Goal: Task Accomplishment & Management: Manage account settings

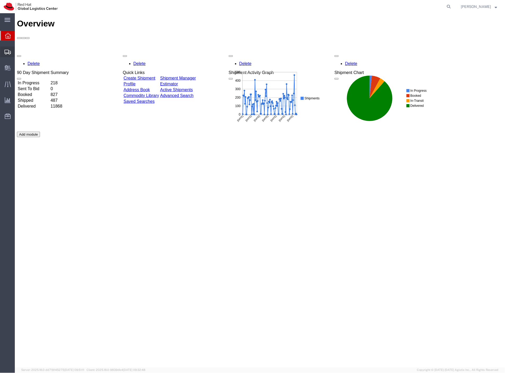
click at [0, 0] on span "Shipment Manager" at bounding box center [0, 0] width 0 height 0
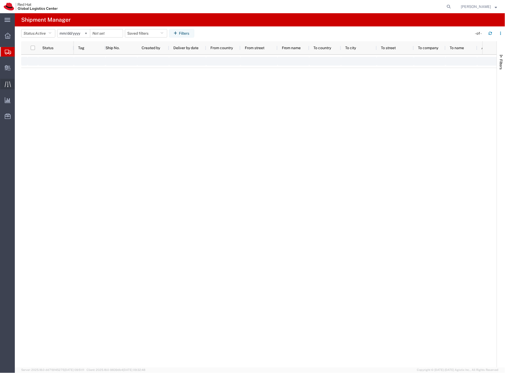
type input "[DATE]"
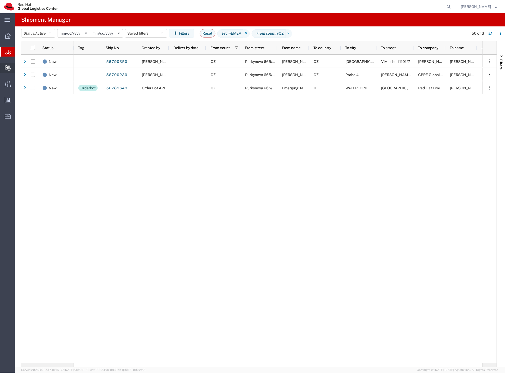
click at [0, 0] on span "Create Delivery" at bounding box center [0, 0] width 0 height 0
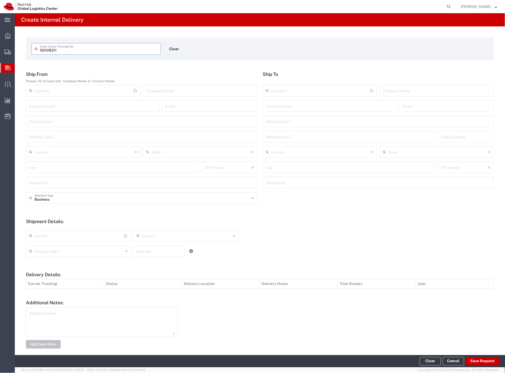
type input "56108311"
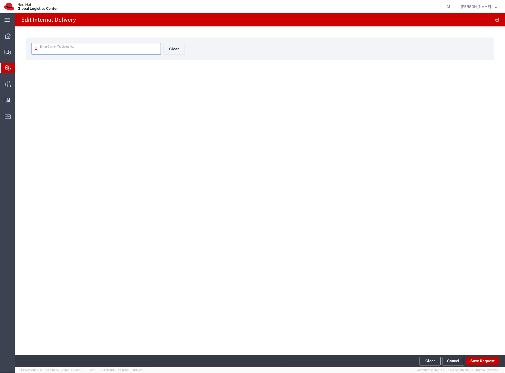
type input "56108311"
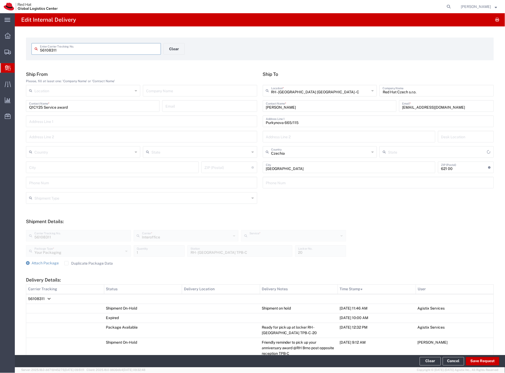
type input "IO_Ground"
click at [48, 299] on span "Delivery Details:" at bounding box center [48, 299] width 3 height 0
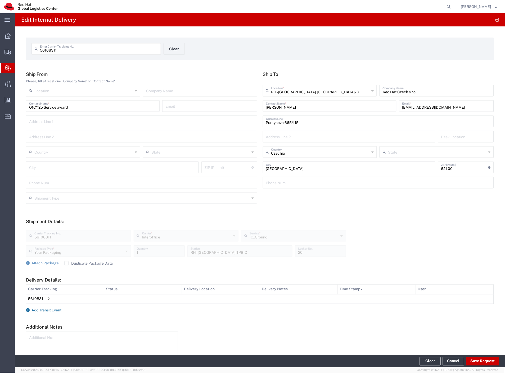
click at [47, 308] on span "Add Transit Event" at bounding box center [46, 310] width 30 height 4
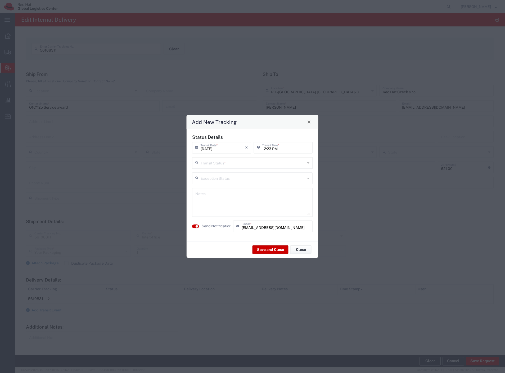
click at [251, 162] on input "text" at bounding box center [253, 162] width 105 height 9
click at [226, 178] on span "Delivery Confirmation" at bounding box center [253, 174] width 120 height 8
type input "Delivery Confirmation"
drag, startPoint x: 213, startPoint y: 224, endPoint x: 251, endPoint y: 242, distance: 42.2
click at [213, 224] on label "Send Notification" at bounding box center [217, 227] width 30 height 6
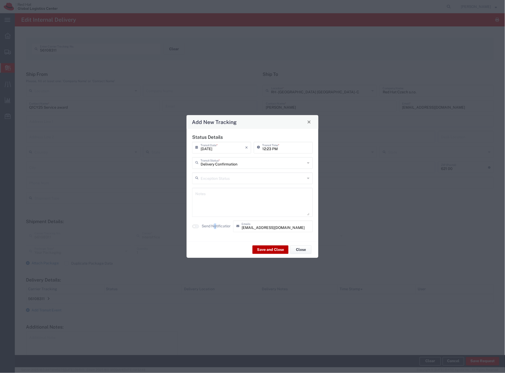
click at [262, 248] on button "Save and Close" at bounding box center [270, 250] width 36 height 8
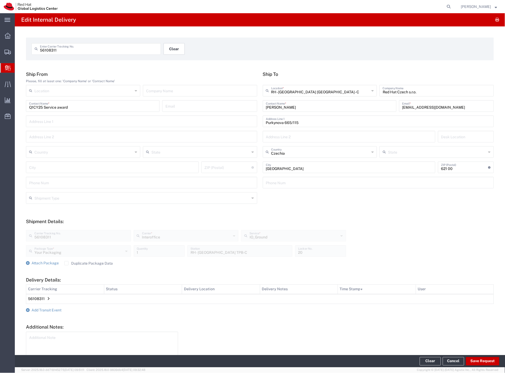
click at [172, 49] on button "Clear" at bounding box center [173, 49] width 21 height 12
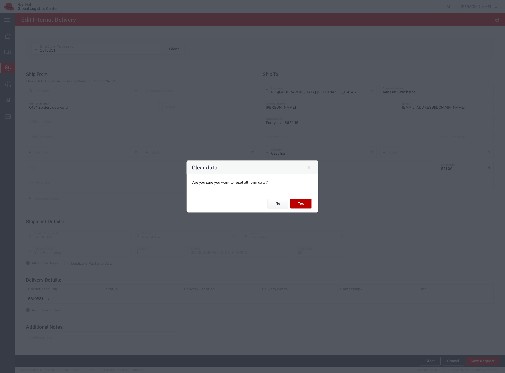
click at [294, 199] on button "Yes" at bounding box center [300, 204] width 21 height 10
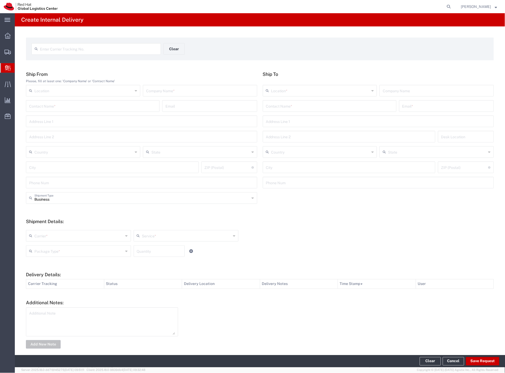
click at [78, 50] on input "text" at bounding box center [99, 48] width 118 height 9
paste input "6675810665"
type input "6675810665"
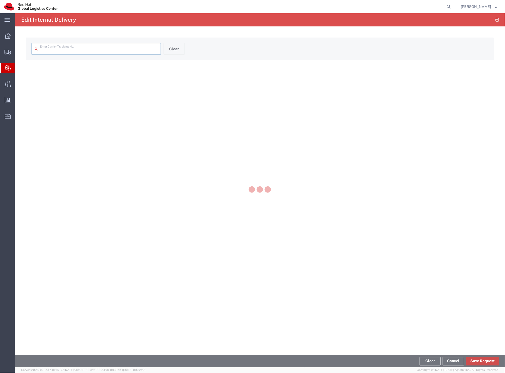
type input "6675810665"
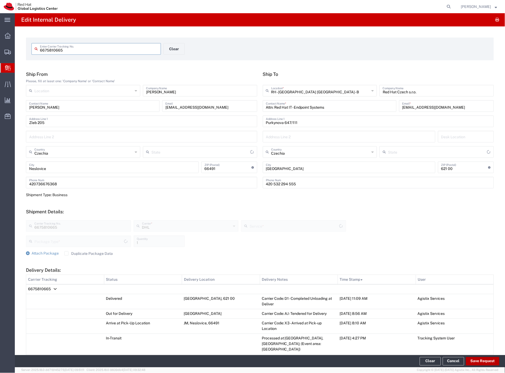
type input "Your Packaging"
type input "Domestic Express"
type input "Jihomoravský kraj"
click at [470, 363] on button "Save Request" at bounding box center [482, 361] width 33 height 8
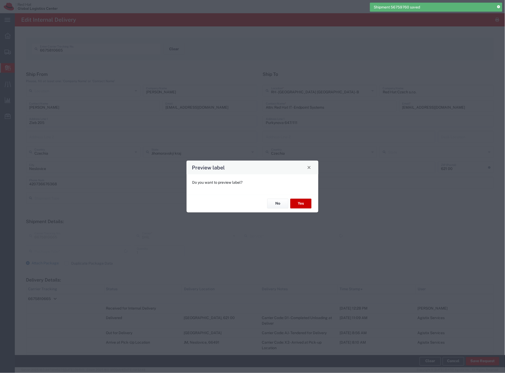
type input "Your Packaging"
type input "Domestic Express"
click at [281, 202] on button "No" at bounding box center [277, 204] width 21 height 10
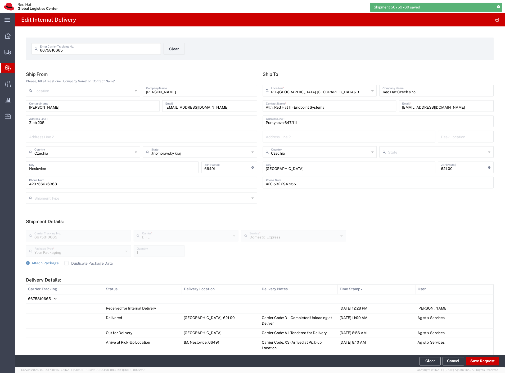
click at [55, 297] on td "6675810665" at bounding box center [259, 299] width 467 height 10
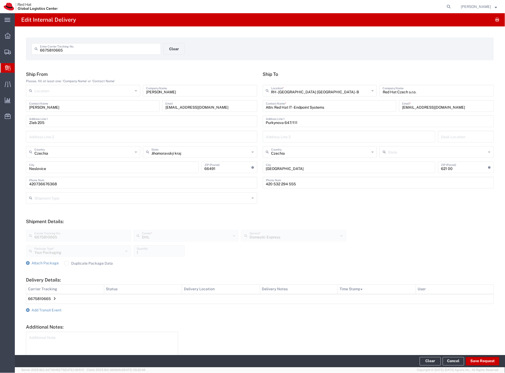
click at [131, 49] on input "6675810665" at bounding box center [99, 48] width 118 height 9
paste input "7815855"
type input "6781585565"
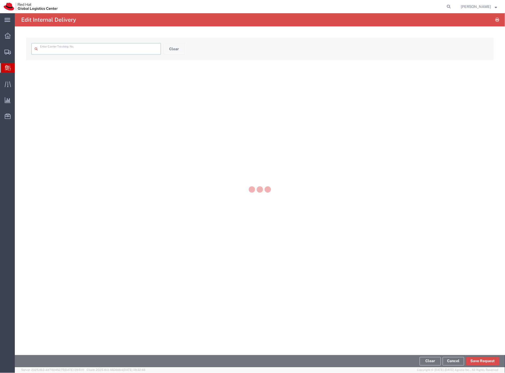
type input "6781585565"
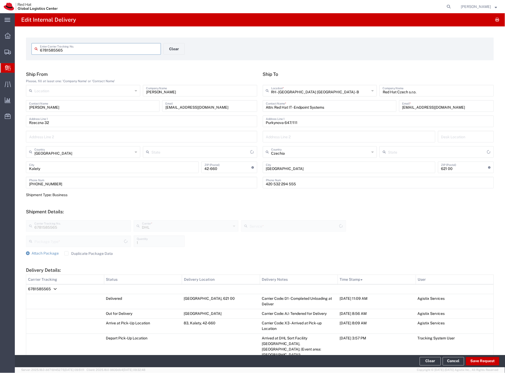
type input "Your Packaging"
type input "Economy Select"
type input "[GEOGRAPHIC_DATA]"
click at [487, 360] on button "Save Request" at bounding box center [482, 361] width 33 height 8
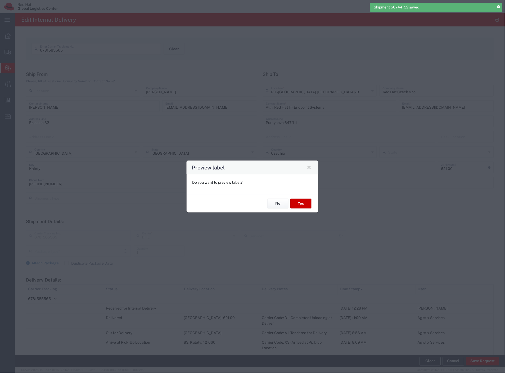
type input "Your Packaging"
type input "Economy Select"
drag, startPoint x: 275, startPoint y: 202, endPoint x: 276, endPoint y: 190, distance: 12.0
click at [275, 202] on button "No" at bounding box center [277, 204] width 21 height 10
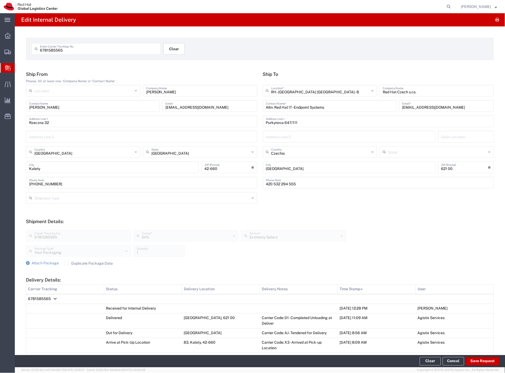
click at [178, 51] on button "Clear" at bounding box center [173, 49] width 21 height 12
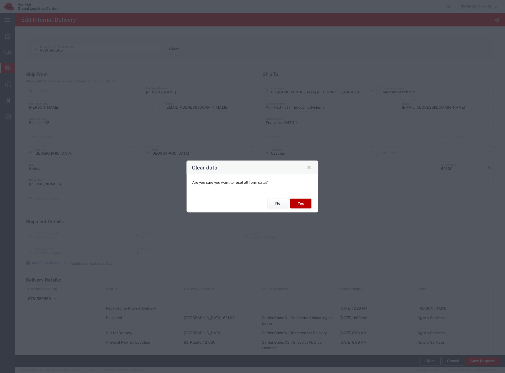
click at [308, 206] on button "Yes" at bounding box center [300, 204] width 21 height 10
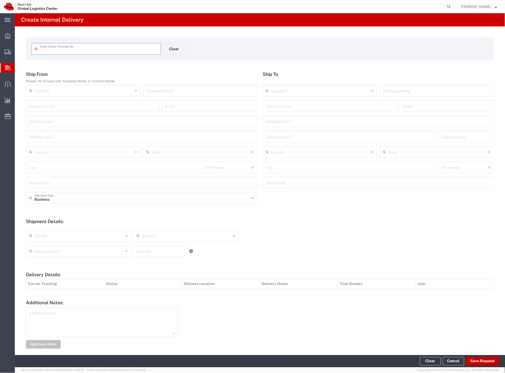
click at [101, 52] on input "text" at bounding box center [99, 48] width 118 height 9
type input "2766723363"
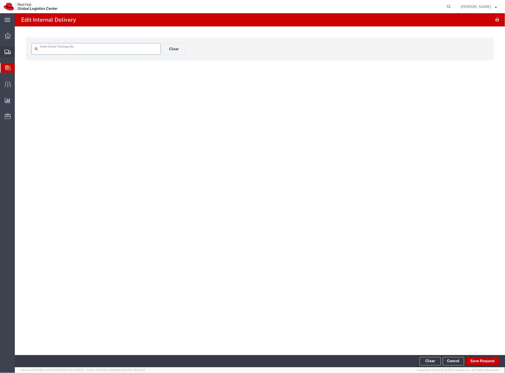
type input "2766723363"
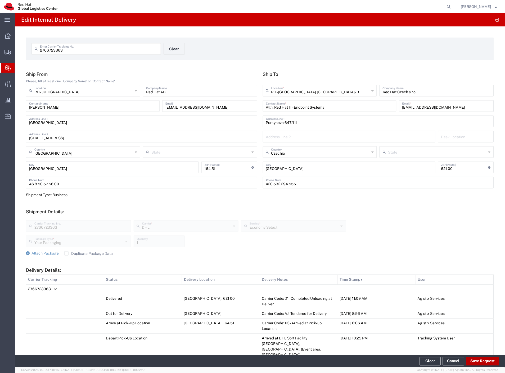
click at [478, 357] on button "Save Request" at bounding box center [482, 361] width 33 height 8
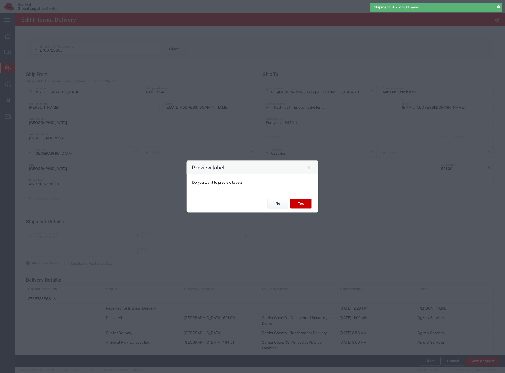
type input "Your Packaging"
type input "Economy Select"
click at [272, 202] on button "No" at bounding box center [277, 204] width 21 height 10
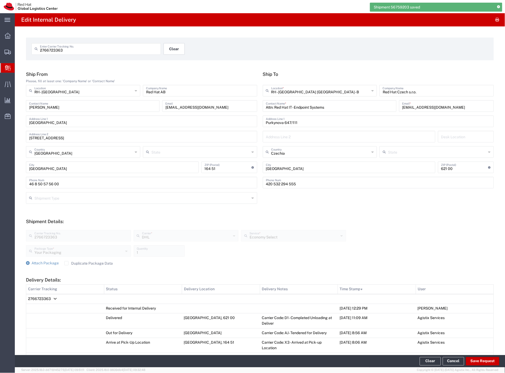
click at [174, 50] on button "Clear" at bounding box center [173, 49] width 21 height 12
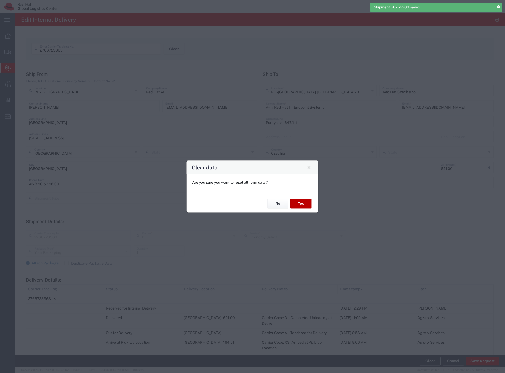
click at [307, 204] on button "Yes" at bounding box center [300, 204] width 21 height 10
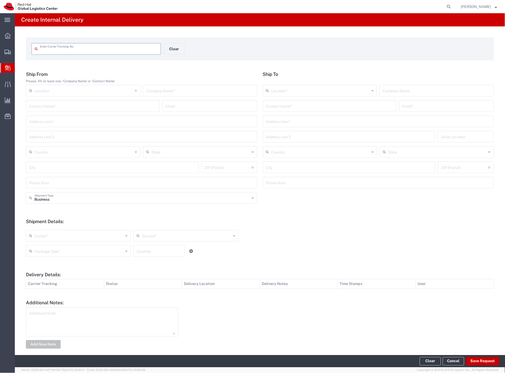
click at [75, 48] on input "text" at bounding box center [99, 48] width 118 height 9
type input "7852740372"
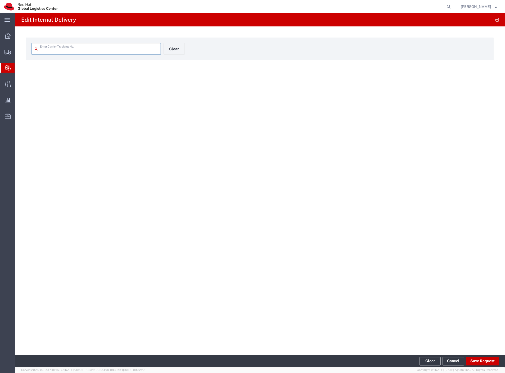
type input "7852740372"
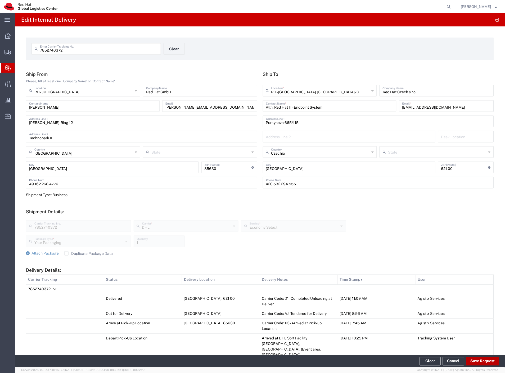
click at [472, 361] on button "Save Request" at bounding box center [482, 361] width 33 height 8
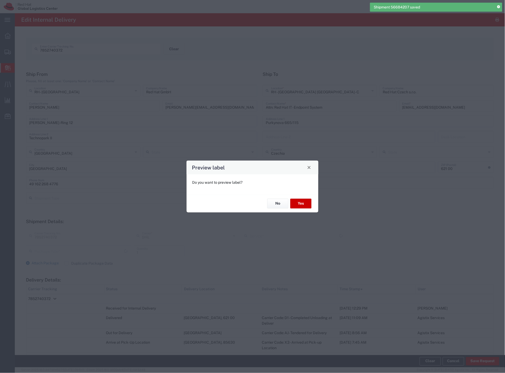
type input "Your Packaging"
type input "Economy Select"
click at [274, 204] on button "No" at bounding box center [277, 204] width 21 height 10
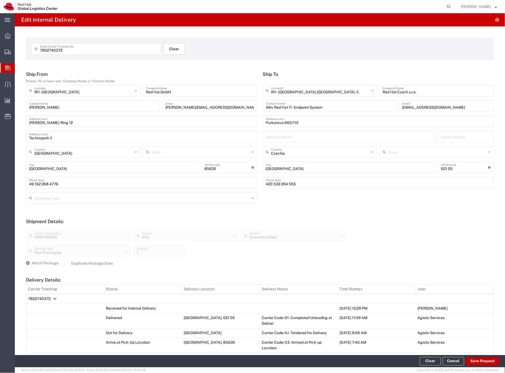
click at [176, 51] on button "Clear" at bounding box center [173, 49] width 21 height 12
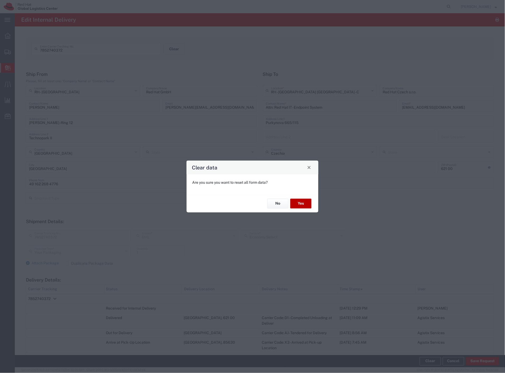
click at [302, 207] on button "Yes" at bounding box center [300, 204] width 21 height 10
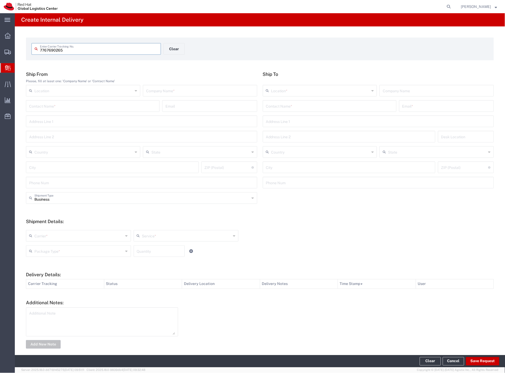
type input "7767690265"
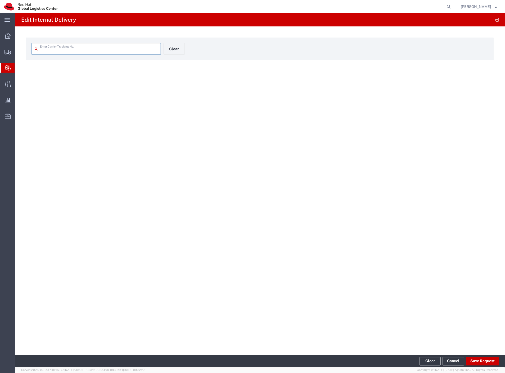
type input "7767690265"
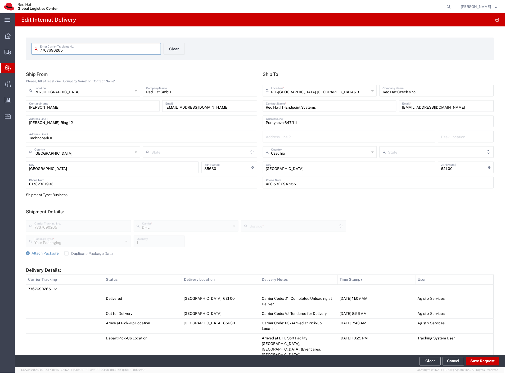
type input "Economy Select"
click at [493, 360] on button "Save Request" at bounding box center [482, 361] width 33 height 8
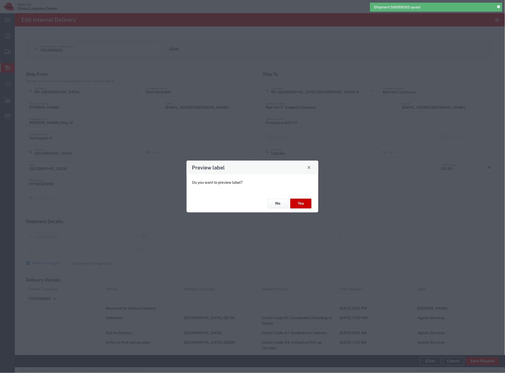
type input "Economy Select"
type input "Your Packaging"
click at [283, 204] on button "No" at bounding box center [277, 204] width 21 height 10
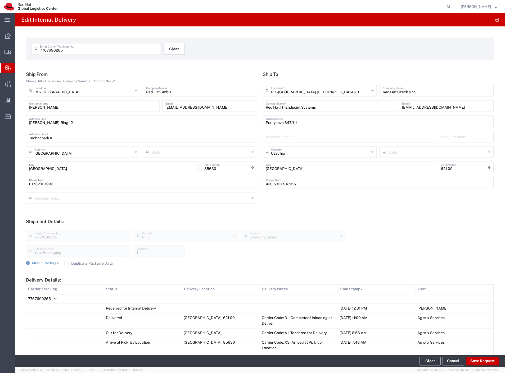
click at [176, 46] on button "Clear" at bounding box center [173, 49] width 21 height 12
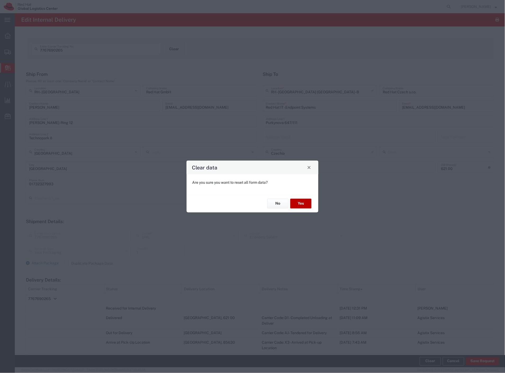
click at [304, 203] on button "Yes" at bounding box center [300, 204] width 21 height 10
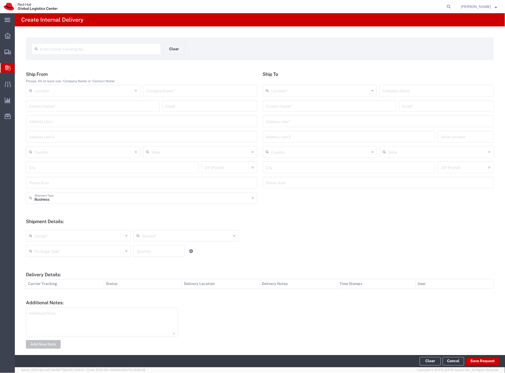
click at [71, 52] on input "text" at bounding box center [99, 48] width 118 height 9
type input "1612834786"
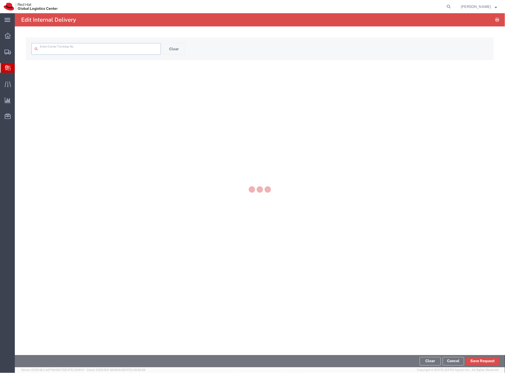
type input "1612834786"
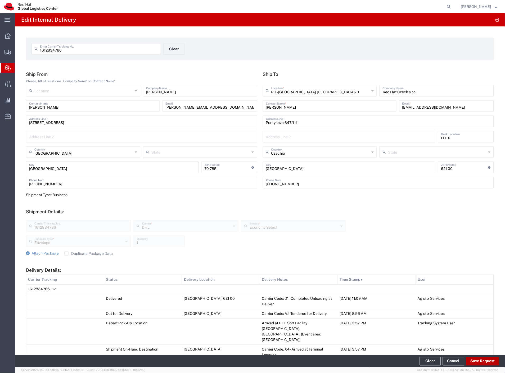
click at [482, 361] on button "Save Request" at bounding box center [482, 361] width 33 height 8
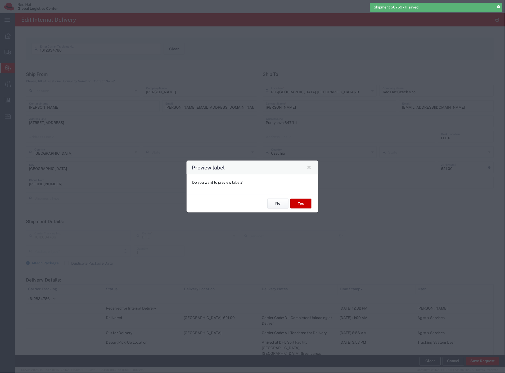
type input "Envelope"
type input "Economy Select"
click at [275, 206] on button "No" at bounding box center [277, 204] width 21 height 10
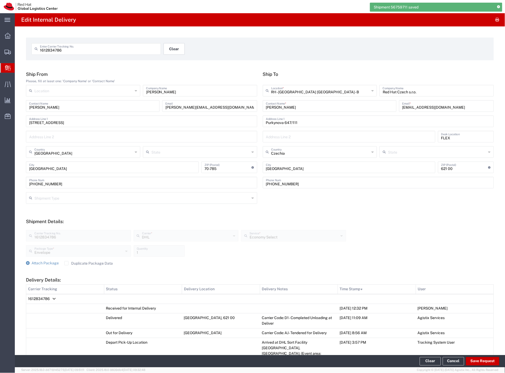
click at [178, 50] on button "Clear" at bounding box center [173, 49] width 21 height 12
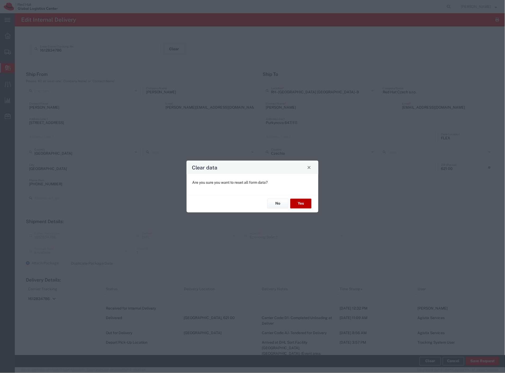
click at [306, 202] on button "Yes" at bounding box center [300, 204] width 21 height 10
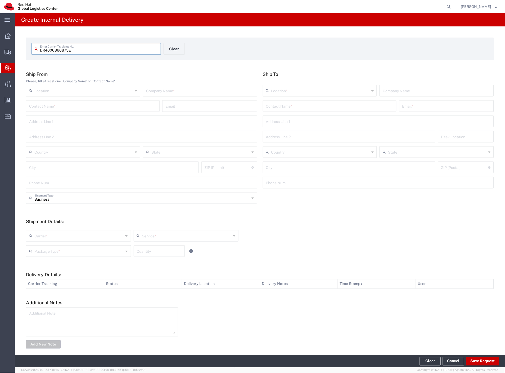
type input "DR4600866875E"
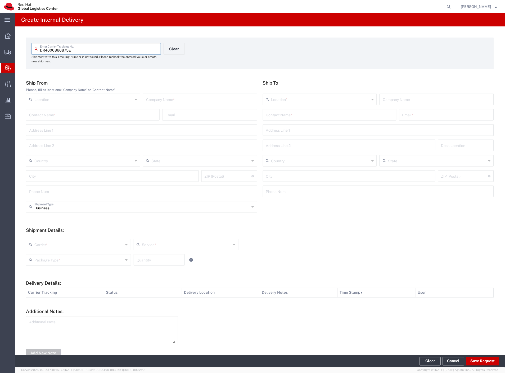
click at [173, 100] on input "text" at bounding box center [200, 98] width 108 height 9
type input "china"
click at [281, 116] on input "text" at bounding box center [329, 114] width 127 height 9
type input "rintel"
click at [303, 130] on p "Red Hat Czech s.r.o. ([PERSON_NAME]), [EMAIL_ADDRESS][DOMAIN_NAME]" at bounding box center [329, 127] width 127 height 7
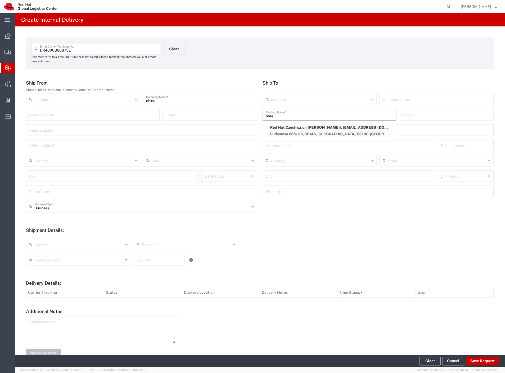
type input "RH - [GEOGRAPHIC_DATA] [GEOGRAPHIC_DATA] - C"
type input "Red Hat Czech s.r.o."
type input "[PERSON_NAME]"
type input "[EMAIL_ADDRESS][DOMAIN_NAME]"
type input "Purkynova 665/115"
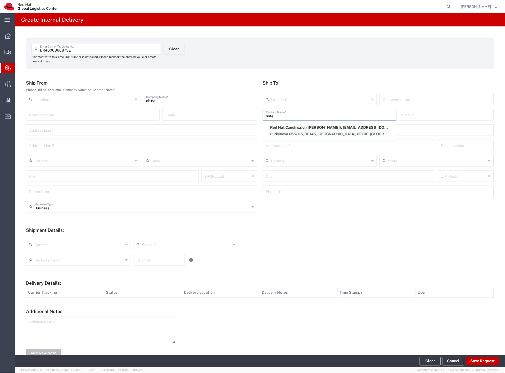
type input "0D146"
type input "Czechia"
type input "[GEOGRAPHIC_DATA]"
type input "621 00"
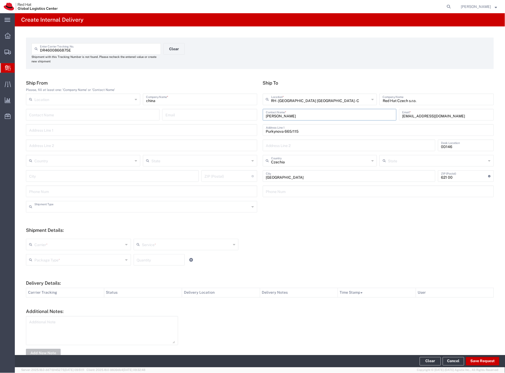
click at [50, 203] on input "text" at bounding box center [141, 206] width 215 height 9
drag, startPoint x: 43, startPoint y: 225, endPoint x: 41, endPoint y: 236, distance: 10.8
click at [43, 226] on span "Personal" at bounding box center [140, 227] width 228 height 8
type input "Personal"
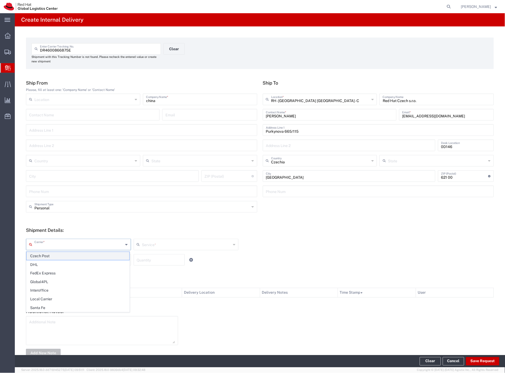
drag, startPoint x: 40, startPoint y: 243, endPoint x: 41, endPoint y: 253, distance: 10.1
click at [40, 244] on input "text" at bounding box center [78, 244] width 89 height 9
click at [43, 258] on span "Czech Post" at bounding box center [77, 256] width 103 height 8
type input "Czech Post"
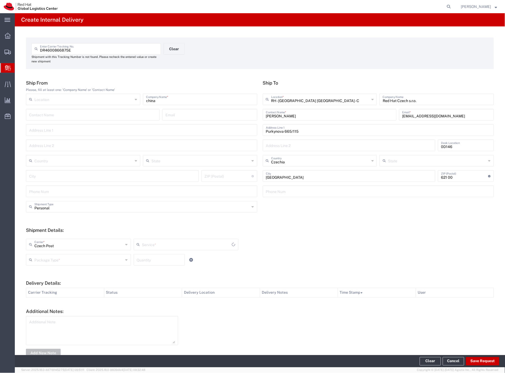
click at [45, 262] on input "text" at bounding box center [78, 259] width 89 height 9
type input "Ground"
click at [52, 306] on span "Your Packaging" at bounding box center [77, 306] width 103 height 8
type input "Your Packaging"
click at [487, 361] on button "Save Request" at bounding box center [482, 361] width 33 height 8
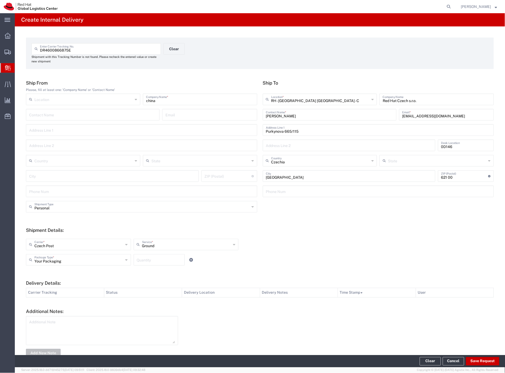
type input "Personal"
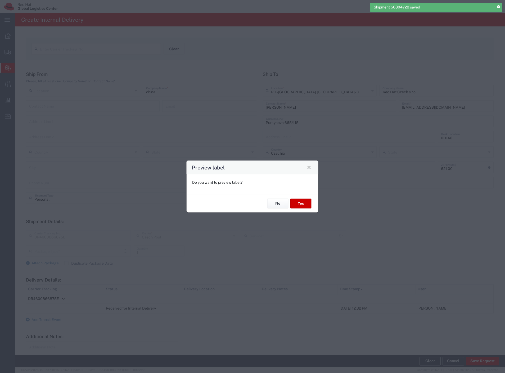
type input "Your Packaging"
type input "Ground"
click at [298, 204] on button "Yes" at bounding box center [300, 204] width 21 height 10
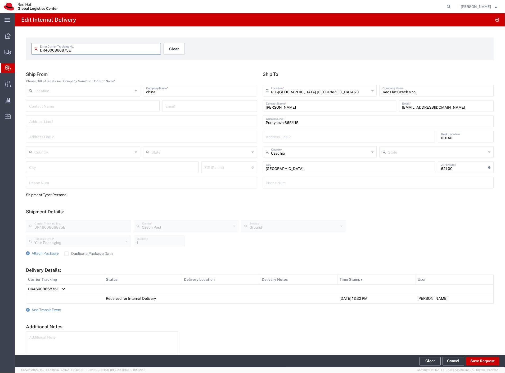
click at [179, 45] on button "Clear" at bounding box center [173, 49] width 21 height 12
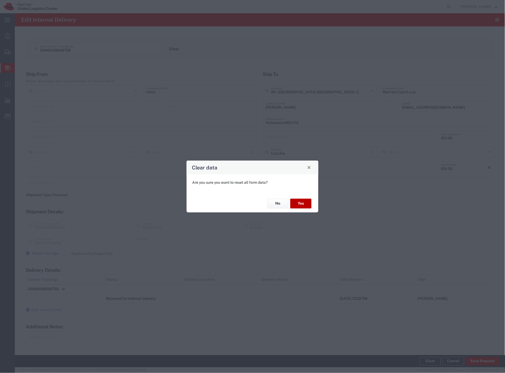
click at [295, 204] on button "Yes" at bounding box center [300, 204] width 21 height 10
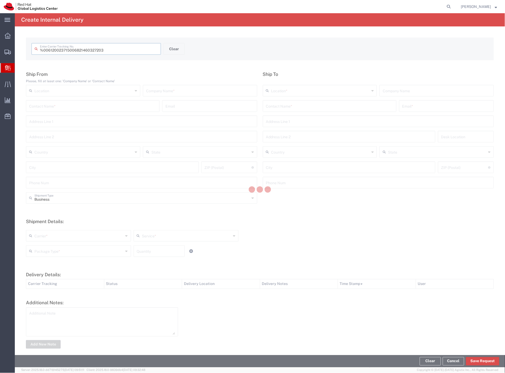
type input " 6120023715006821460327203"
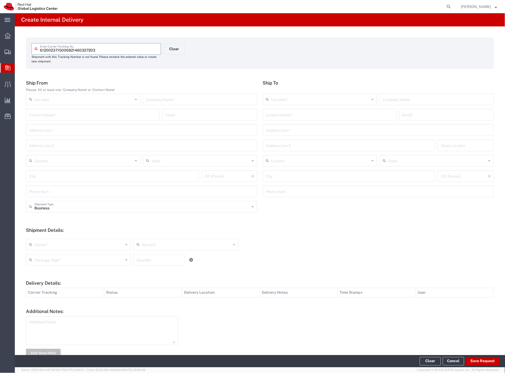
click at [195, 101] on input "text" at bounding box center [200, 98] width 108 height 9
type input "aroha"
click at [270, 113] on input "text" at bounding box center [329, 114] width 127 height 9
type input "[PERSON_NAME]"
click at [295, 128] on p "Red Hat Czech s.r.o. ([PERSON_NAME]), [EMAIL_ADDRESS][DOMAIN_NAME]" at bounding box center [329, 127] width 127 height 7
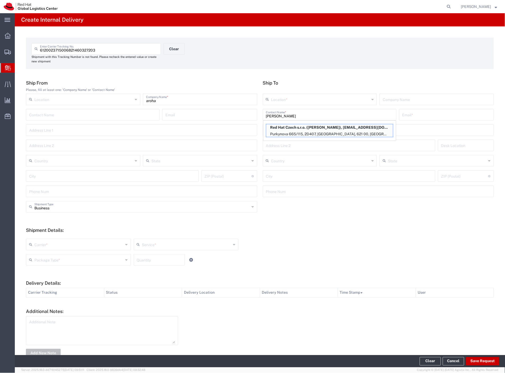
type input "RH - [GEOGRAPHIC_DATA] [GEOGRAPHIC_DATA] - C"
type input "Red Hat Czech s.r.o."
type input "[PERSON_NAME]"
type input "[EMAIL_ADDRESS][DOMAIN_NAME]"
type input "Purkynova 665/115"
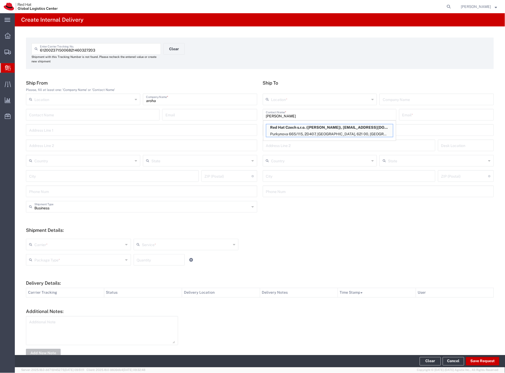
type input "2D407"
type input "Czechia"
type input "[GEOGRAPHIC_DATA]"
type input "621 00"
type input "420532270212"
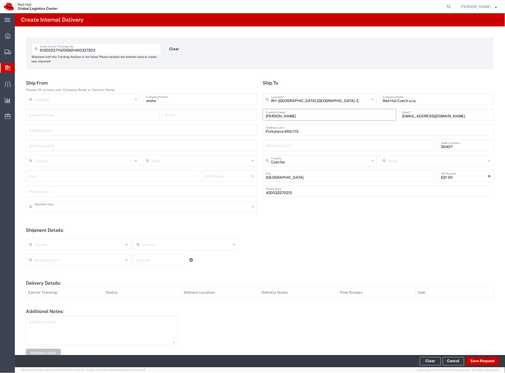
click at [59, 206] on input "text" at bounding box center [141, 206] width 215 height 9
drag, startPoint x: 49, startPoint y: 226, endPoint x: 48, endPoint y: 241, distance: 14.8
click at [49, 228] on span "Personal" at bounding box center [140, 227] width 228 height 8
type input "Personal"
drag, startPoint x: 47, startPoint y: 247, endPoint x: 46, endPoint y: 253, distance: 6.1
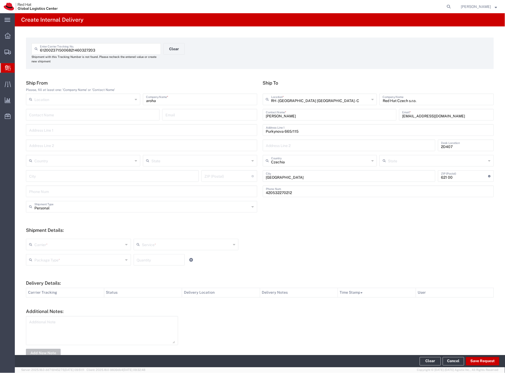
click at [47, 247] on input "text" at bounding box center [78, 244] width 89 height 9
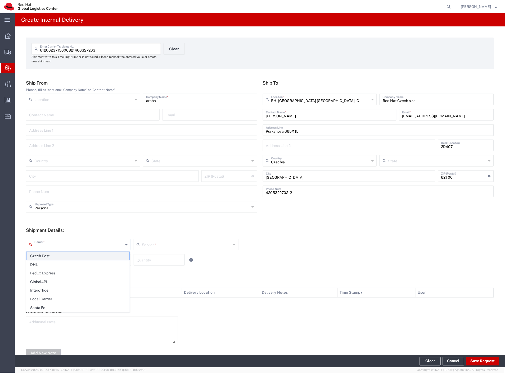
click at [45, 256] on span "Czech Post" at bounding box center [77, 256] width 103 height 8
type input "Czech Post"
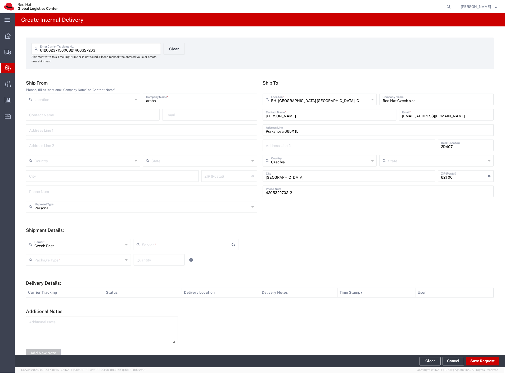
type input "Ground"
drag, startPoint x: 45, startPoint y: 257, endPoint x: 44, endPoint y: 265, distance: 7.3
click at [44, 258] on input "text" at bounding box center [78, 259] width 89 height 9
drag, startPoint x: 50, startPoint y: 306, endPoint x: 58, endPoint y: 306, distance: 8.2
click at [51, 306] on span "Your Packaging" at bounding box center [77, 306] width 103 height 8
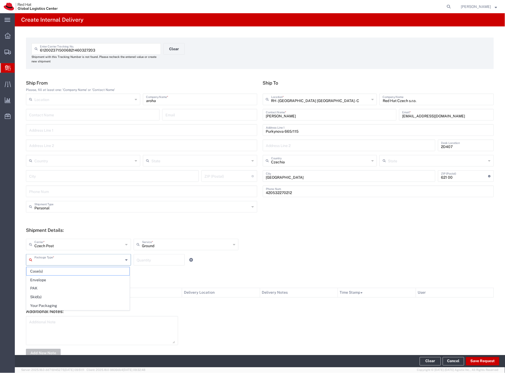
type input "Your Packaging"
click at [480, 364] on button "Save Request" at bounding box center [482, 361] width 33 height 8
type input "Personal"
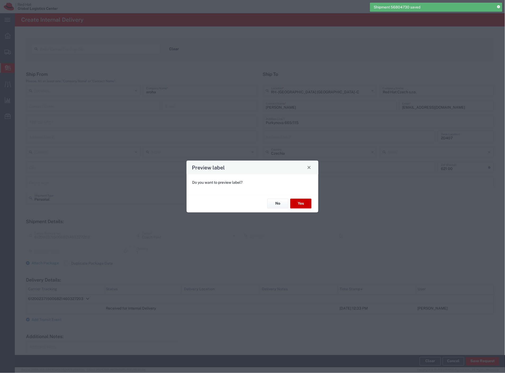
type input "Your Packaging"
type input "Ground"
click at [303, 202] on button "Yes" at bounding box center [300, 204] width 21 height 10
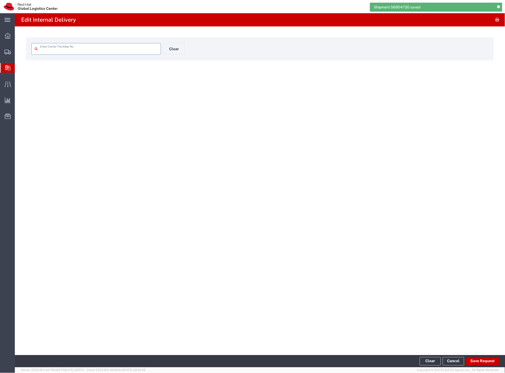
type input "6120023715006821460327203"
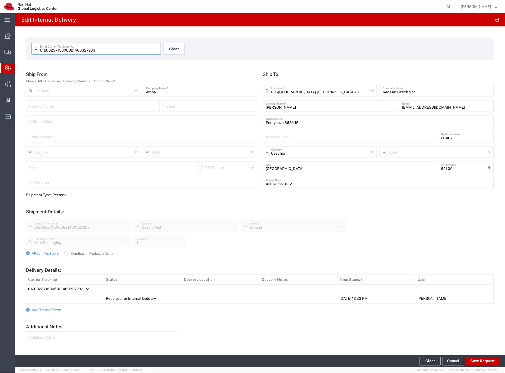
click at [180, 51] on button "Clear" at bounding box center [173, 49] width 21 height 12
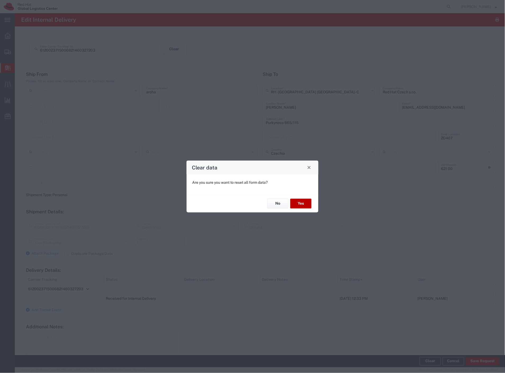
click at [308, 201] on button "Yes" at bounding box center [300, 204] width 21 height 10
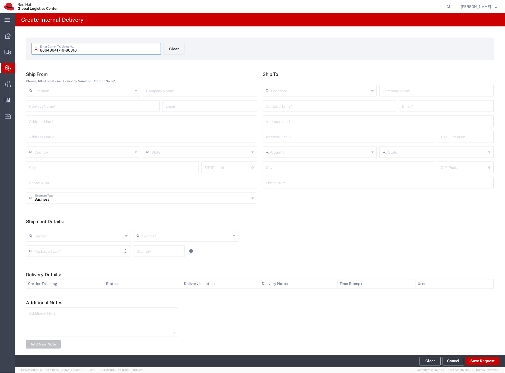
type input "80648641719-86316"
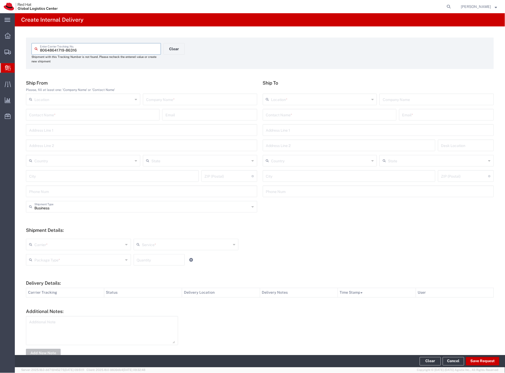
click at [201, 100] on input "text" at bounding box center [200, 98] width 108 height 9
type input "kava"
click at [275, 115] on input "text" at bounding box center [329, 114] width 127 height 9
type input "gajdusek"
click at [292, 130] on p "Red Hat Czech s.r.o. ([PERSON_NAME]), [EMAIL_ADDRESS][DOMAIN_NAME]" at bounding box center [329, 127] width 127 height 7
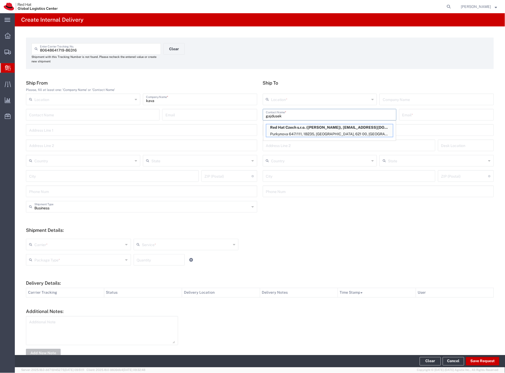
type input "RH - [GEOGRAPHIC_DATA] [GEOGRAPHIC_DATA] - B"
type input "Red Hat Czech s.r.o."
type input "[PERSON_NAME]"
type input "[EMAIL_ADDRESS][DOMAIN_NAME]"
type input "Purkynova 647/111"
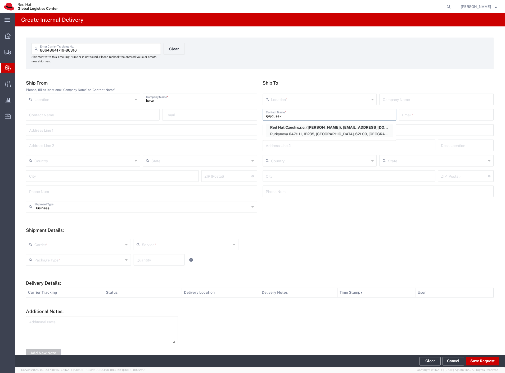
type input "1B235"
type input "Czechia"
type input "[GEOGRAPHIC_DATA]"
type input "621 00"
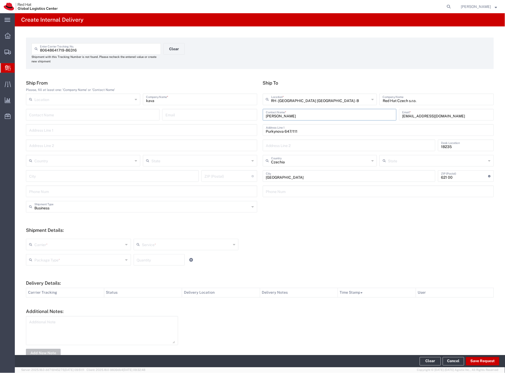
click at [55, 242] on input "text" at bounding box center [78, 244] width 89 height 9
drag, startPoint x: 46, startPoint y: 252, endPoint x: 45, endPoint y: 256, distance: 3.3
click at [46, 253] on li "Czech Post" at bounding box center [77, 256] width 103 height 9
type input "Czech Post"
type input "Ground"
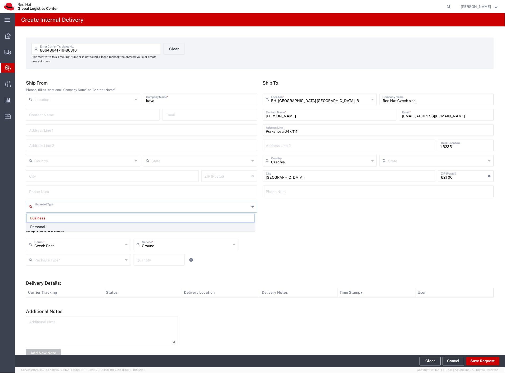
drag, startPoint x: 49, startPoint y: 208, endPoint x: 50, endPoint y: 224, distance: 15.6
click at [49, 210] on input "text" at bounding box center [141, 206] width 215 height 9
click at [49, 227] on span "Personal" at bounding box center [140, 227] width 228 height 8
type input "Personal"
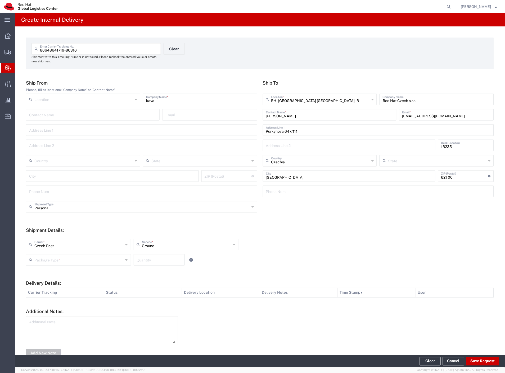
click at [46, 261] on input "text" at bounding box center [78, 259] width 89 height 9
click at [49, 305] on span "Your Packaging" at bounding box center [77, 306] width 103 height 8
type input "Your Packaging"
click at [479, 363] on button "Save Request" at bounding box center [482, 361] width 33 height 8
type input "Personal"
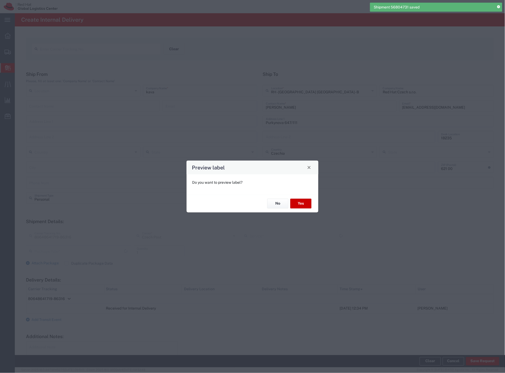
type input "Your Packaging"
type input "Ground"
click at [307, 205] on button "Yes" at bounding box center [300, 204] width 21 height 10
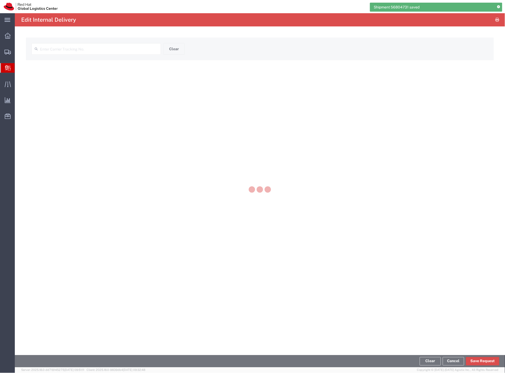
type input "80648641719-86316"
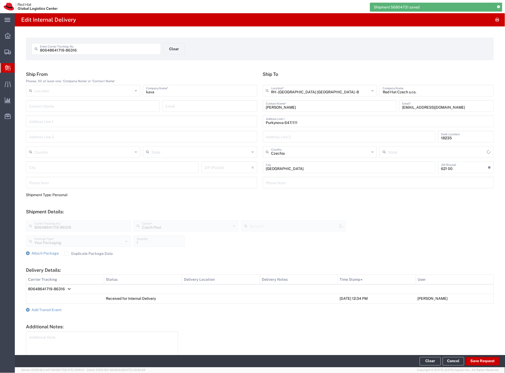
type input "Ground"
click at [182, 53] on button "Clear" at bounding box center [173, 49] width 21 height 12
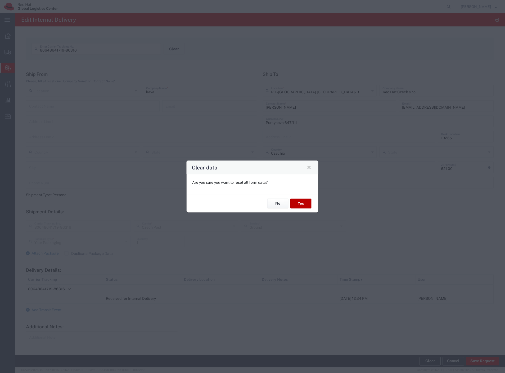
click at [307, 202] on button "Yes" at bounding box center [300, 204] width 21 height 10
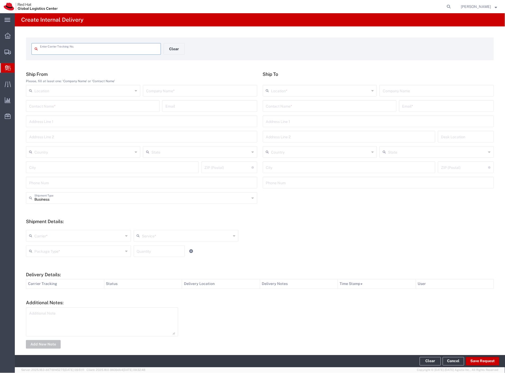
click at [112, 51] on input "text" at bounding box center [99, 48] width 118 height 9
type input "DR4600936576E"
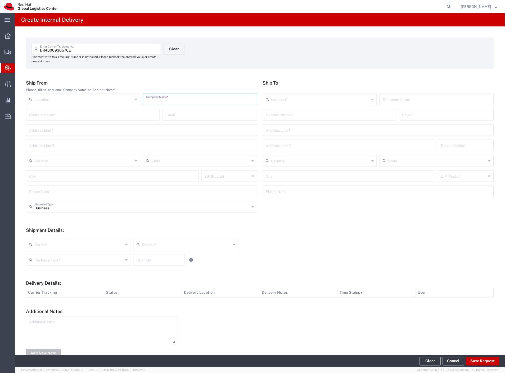
click at [169, 101] on input "text" at bounding box center [200, 98] width 108 height 9
type input "china + 2 baliky"
click at [273, 112] on input "text" at bounding box center [329, 114] width 127 height 9
type input "vlastimil el"
click at [310, 130] on p "Red Hat Czech s.r.o. ([PERSON_NAME]), [EMAIL_ADDRESS][DOMAIN_NAME]" at bounding box center [329, 127] width 127 height 7
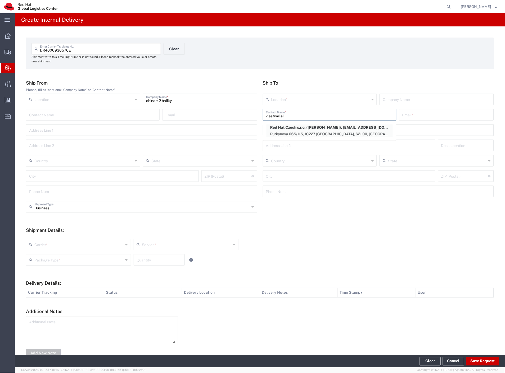
type input "RH - [GEOGRAPHIC_DATA] [GEOGRAPHIC_DATA] - C"
type input "Red Hat Czech s.r.o."
type input "[PERSON_NAME]"
type input "[EMAIL_ADDRESS][DOMAIN_NAME]"
type input "Purkynova 665/115"
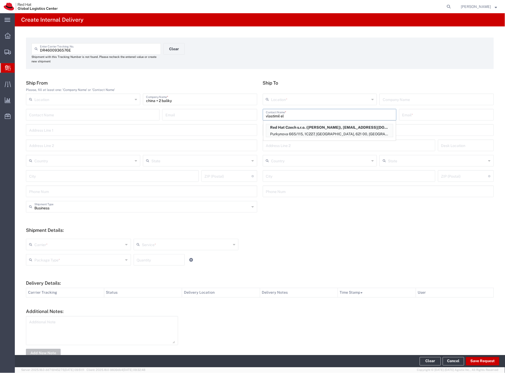
type input "1C227"
type input "Czechia"
type input "[GEOGRAPHIC_DATA]"
type input "621 00"
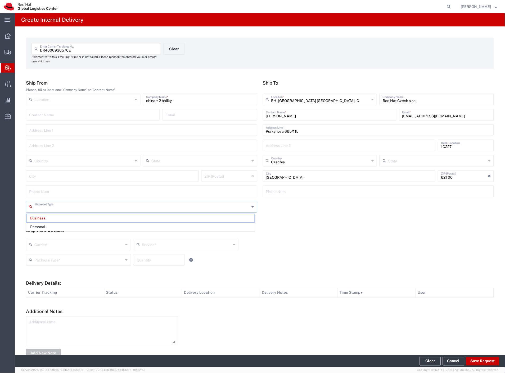
click at [51, 208] on input "text" at bounding box center [141, 206] width 215 height 9
click at [49, 226] on span "Personal" at bounding box center [140, 227] width 228 height 8
type input "Personal"
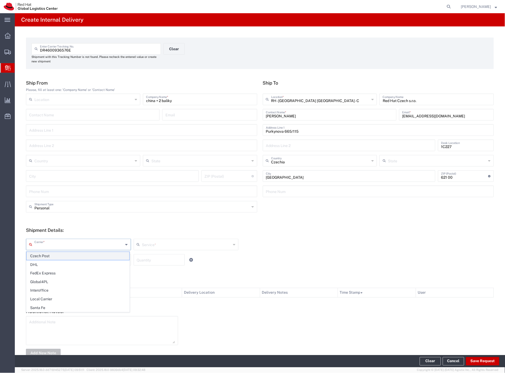
drag, startPoint x: 44, startPoint y: 245, endPoint x: 46, endPoint y: 255, distance: 10.2
click at [44, 245] on input "text" at bounding box center [78, 244] width 89 height 9
click at [48, 257] on span "Czech Post" at bounding box center [77, 256] width 103 height 8
type input "Czech Post"
type input "Ground"
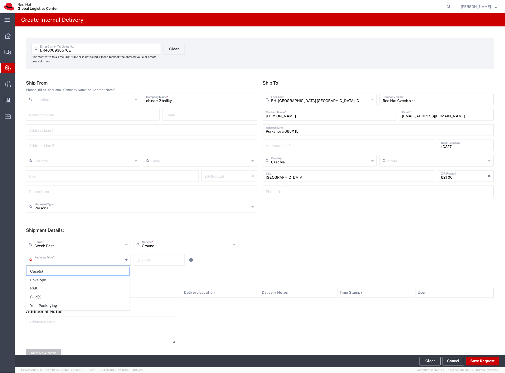
click at [48, 259] on input "text" at bounding box center [78, 259] width 89 height 9
drag, startPoint x: 57, startPoint y: 305, endPoint x: 75, endPoint y: 302, distance: 17.4
click at [58, 305] on span "Your Packaging" at bounding box center [77, 306] width 103 height 8
type input "Your Packaging"
click at [476, 363] on button "Save Request" at bounding box center [482, 361] width 33 height 8
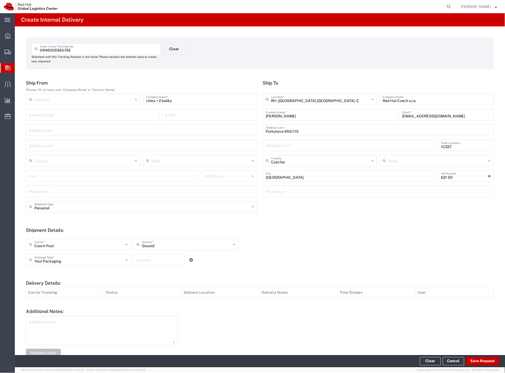
type input "Personal"
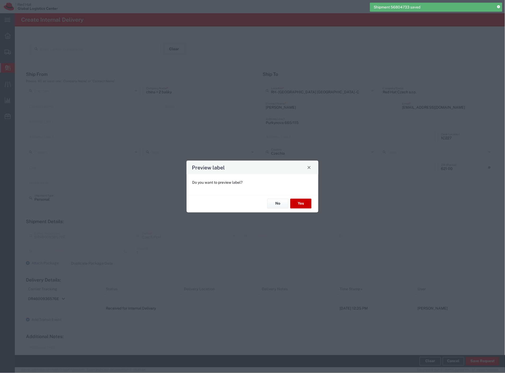
type input "Your Packaging"
type input "Ground"
click at [279, 203] on button "No" at bounding box center [277, 204] width 21 height 10
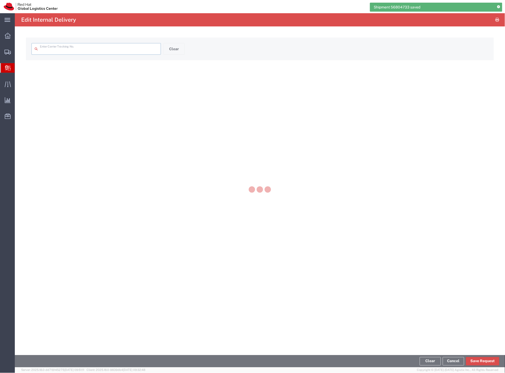
type input "DR4600936576E"
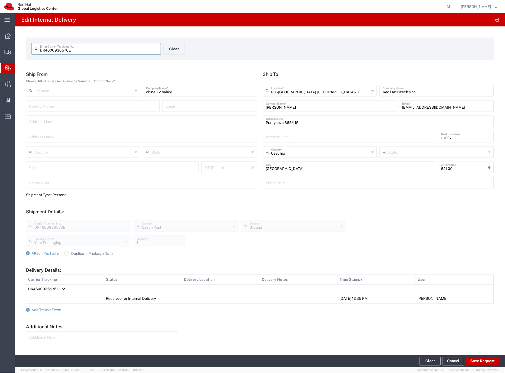
click at [75, 254] on label "Duplicate Package Data" at bounding box center [88, 254] width 48 height 4
click at [66, 254] on input "Duplicate Package Data" at bounding box center [66, 254] width 0 height 0
click at [50, 254] on span "Attach Package" at bounding box center [44, 253] width 27 height 4
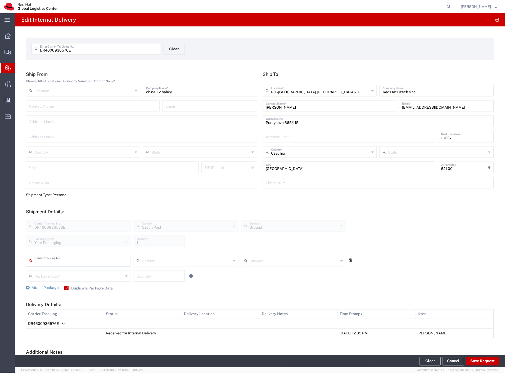
click at [59, 261] on input "text" at bounding box center [80, 260] width 93 height 9
type input "925922884110"
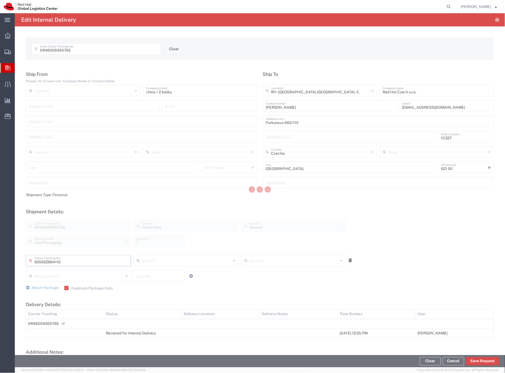
type input "Czech Post"
type input "Your Packaging"
type input "1"
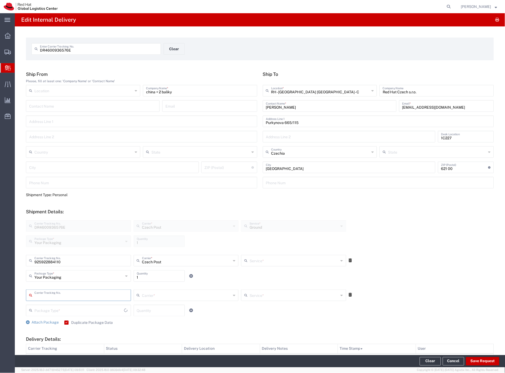
type input "Ground"
type input "9298246656"
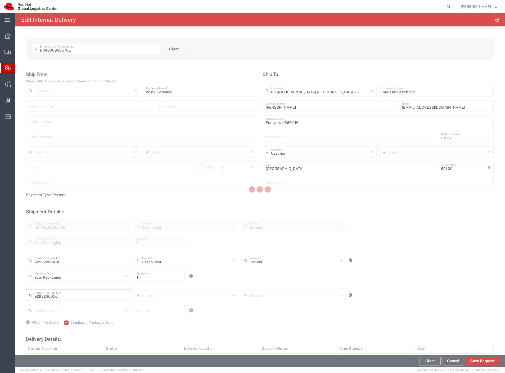
type input "Czech Post"
type input "Your Packaging"
type input "1"
type input "Ground"
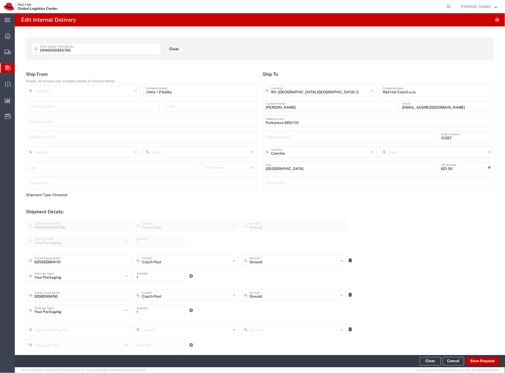
click at [349, 330] on icon at bounding box center [350, 330] width 3 height 4
click at [486, 363] on button "Save Request" at bounding box center [482, 361] width 33 height 8
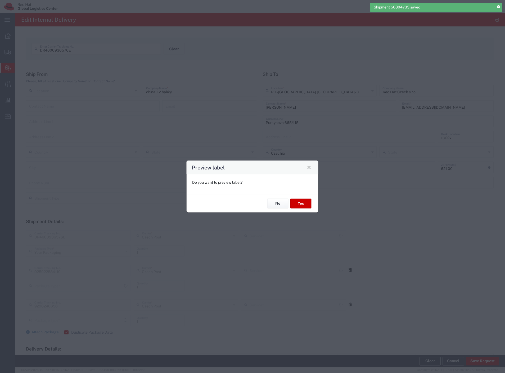
type input "Ground"
type input "Your Packaging"
type input "Ground"
type input "Your Packaging"
type input "Ground"
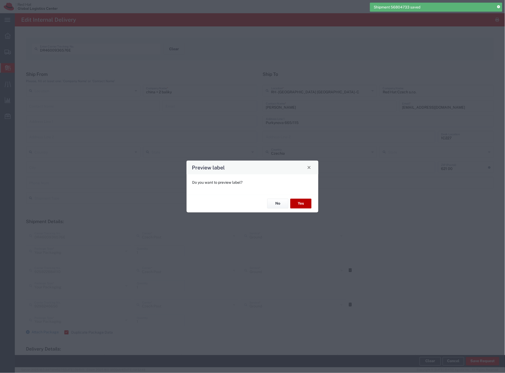
click at [295, 199] on button "Yes" at bounding box center [300, 204] width 21 height 10
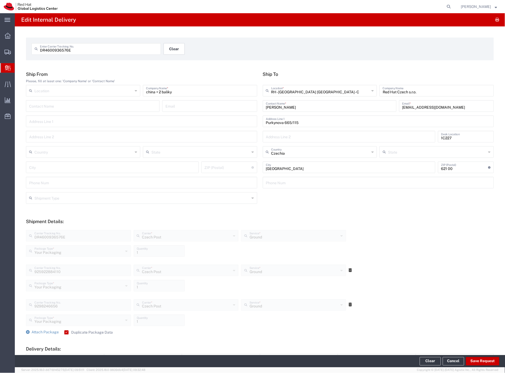
click at [174, 50] on button "Clear" at bounding box center [173, 49] width 21 height 12
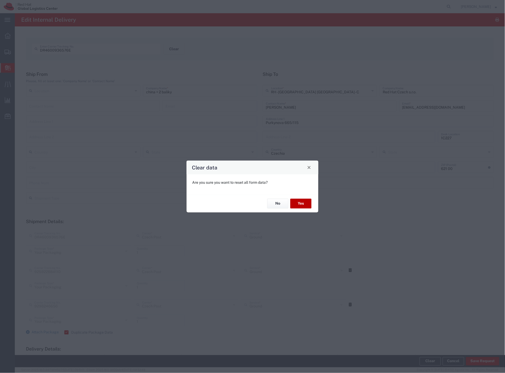
click at [298, 201] on button "Yes" at bounding box center [300, 204] width 21 height 10
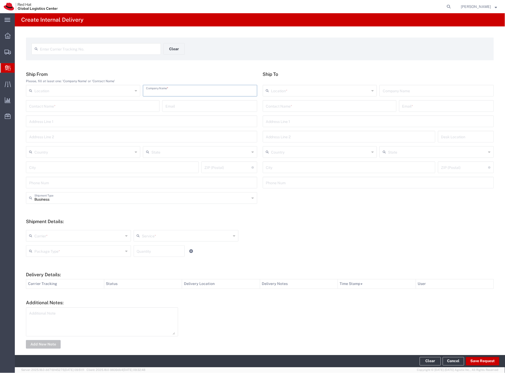
click at [161, 87] on input "text" at bounding box center [200, 90] width 108 height 9
type input "5p marketing"
click at [289, 107] on input "text" at bounding box center [329, 105] width 127 height 9
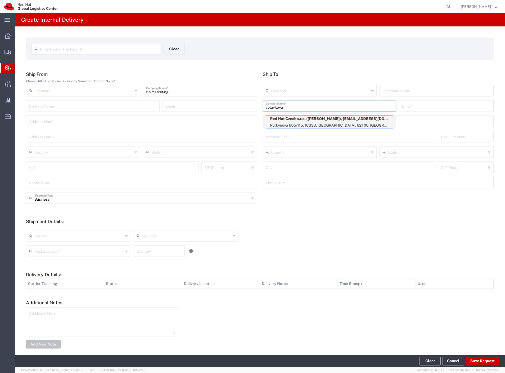
type input "volavkova"
click at [304, 120] on p "Red Hat Czech s.r.o. ([PERSON_NAME]), [EMAIL_ADDRESS][DOMAIN_NAME]" at bounding box center [329, 119] width 127 height 7
type input "RH - [GEOGRAPHIC_DATA] [GEOGRAPHIC_DATA] - C"
type input "Red Hat Czech s.r.o."
type input "[PERSON_NAME]"
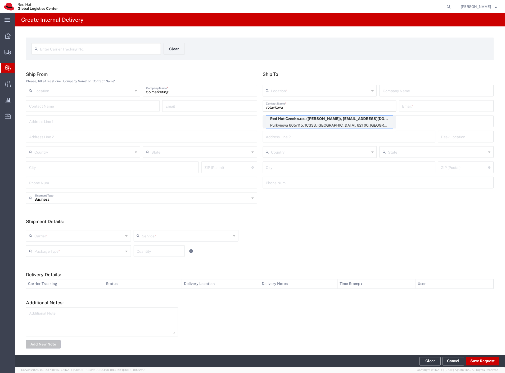
type input "[EMAIL_ADDRESS][DOMAIN_NAME]"
type input "Purkynova 665/115"
type input "1C333"
type input "Czechia"
type input "[GEOGRAPHIC_DATA]"
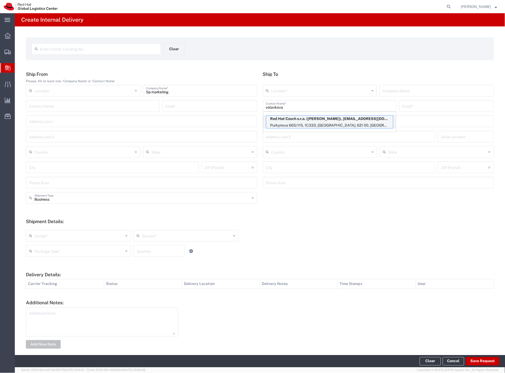
type input "621 00"
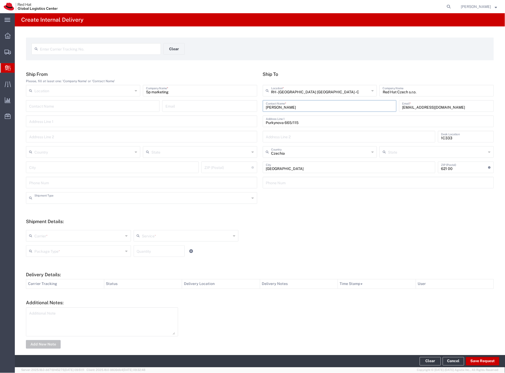
click at [63, 200] on input "text" at bounding box center [141, 197] width 215 height 9
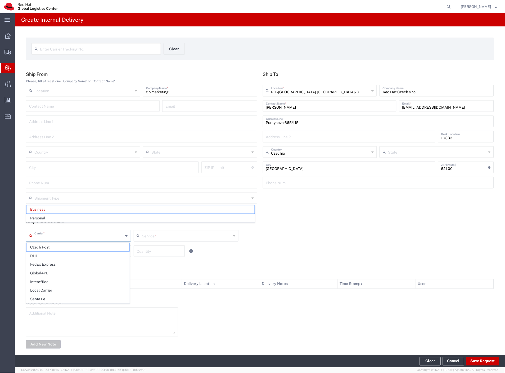
drag, startPoint x: 50, startPoint y: 235, endPoint x: 49, endPoint y: 243, distance: 8.0
click at [50, 238] on input "text" at bounding box center [78, 235] width 89 height 9
type input "Business"
click at [49, 248] on span "Czech Post" at bounding box center [77, 247] width 103 height 8
type input "Czech Post"
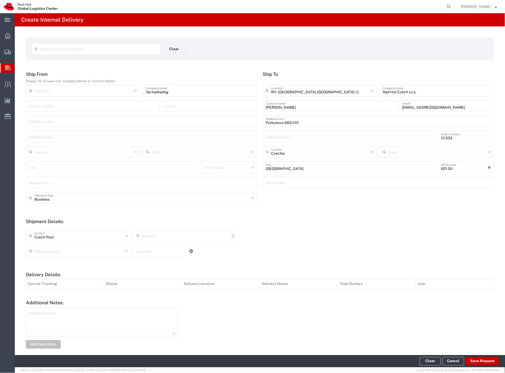
type input "Ground"
drag, startPoint x: 48, startPoint y: 249, endPoint x: 49, endPoint y: 289, distance: 39.9
click at [48, 249] on input "text" at bounding box center [78, 250] width 89 height 9
click at [49, 299] on span "Your Packaging" at bounding box center [77, 297] width 103 height 8
type input "Your Packaging"
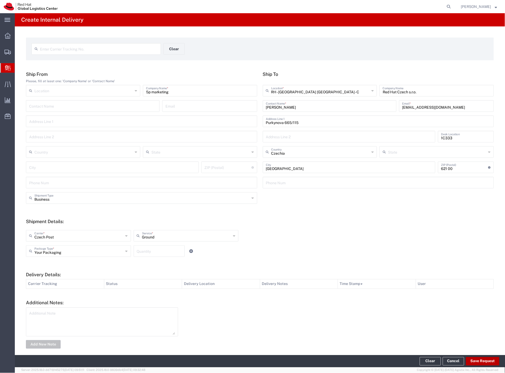
click at [480, 362] on button "Save Request" at bounding box center [482, 361] width 33 height 8
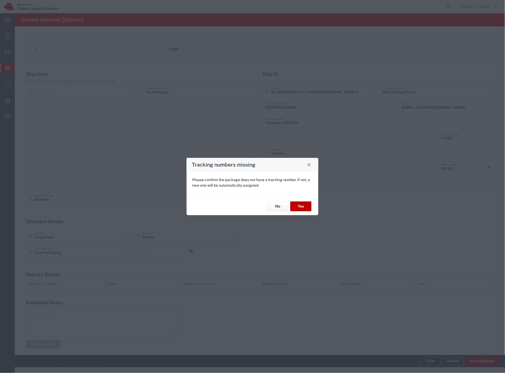
click at [306, 205] on button "Yes" at bounding box center [300, 207] width 21 height 10
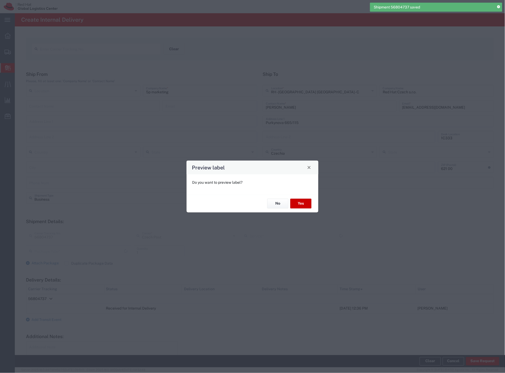
type input "Your Packaging"
type input "Ground"
click at [279, 204] on button "No" at bounding box center [277, 204] width 21 height 10
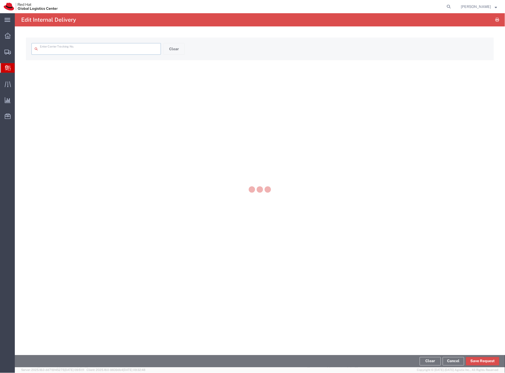
type input "56804737"
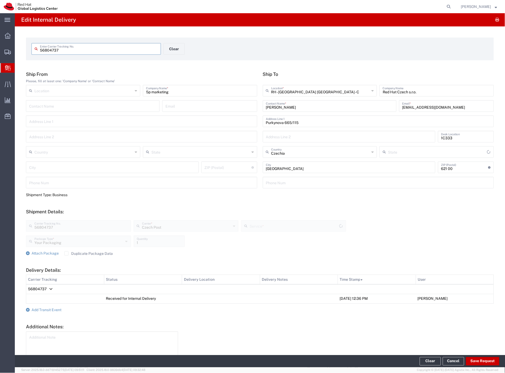
type input "Ground"
click at [174, 51] on button "Clear" at bounding box center [173, 49] width 21 height 12
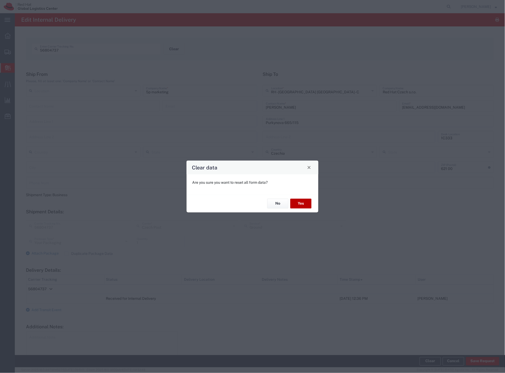
click at [299, 206] on button "Yes" at bounding box center [300, 204] width 21 height 10
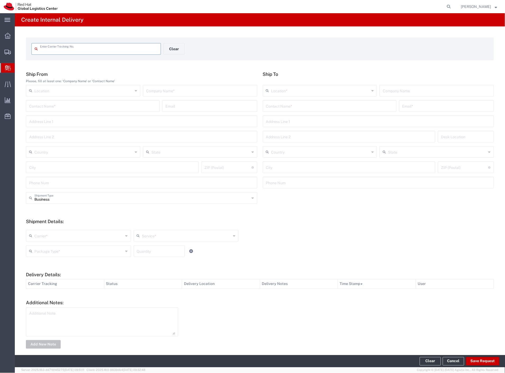
click at [147, 93] on input "text" at bounding box center [200, 90] width 108 height 9
type input "5p marketing power bank"
click at [295, 108] on input "text" at bounding box center [329, 105] width 127 height 9
type input "a"
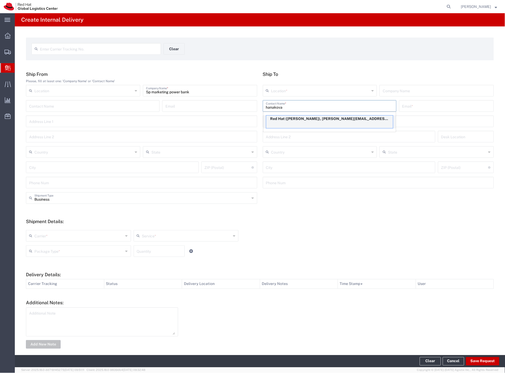
type input "hanakova"
click at [335, 120] on p "Red Hat ([PERSON_NAME]), [PERSON_NAME][EMAIL_ADDRESS][DOMAIN_NAME]" at bounding box center [329, 119] width 127 height 7
type input "RH - [GEOGRAPHIC_DATA] [GEOGRAPHIC_DATA] - C"
type input "Red Hat"
type input "[PERSON_NAME]"
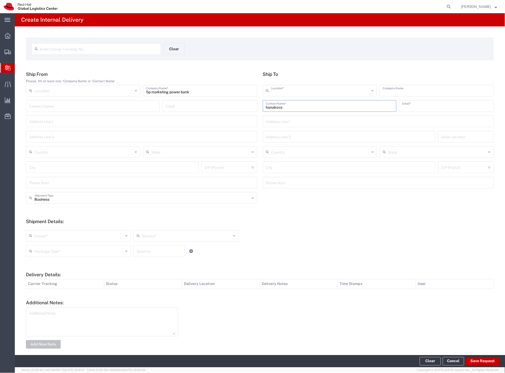
type input "[EMAIL_ADDRESS][DOMAIN_NAME]"
click at [40, 201] on input "text" at bounding box center [141, 197] width 215 height 9
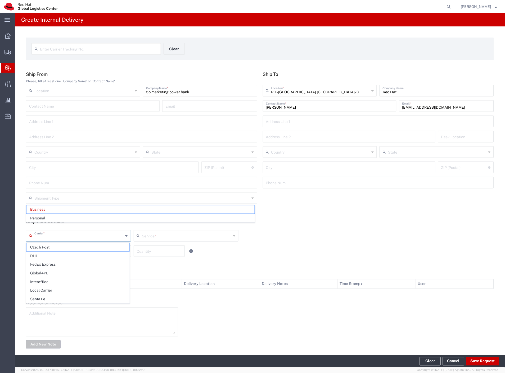
click at [40, 235] on input "text" at bounding box center [78, 235] width 89 height 9
type input "Business"
click at [46, 248] on span "Czech Post" at bounding box center [77, 247] width 103 height 8
type input "Czech Post"
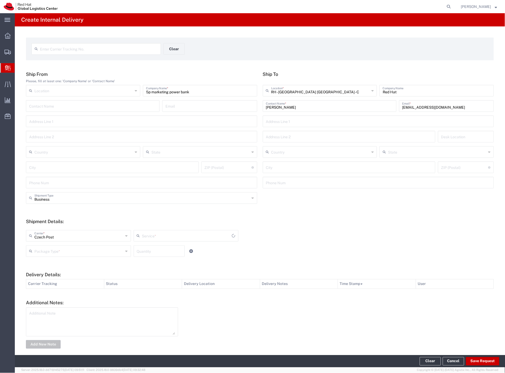
type input "Ground"
click at [49, 242] on div "Czech Post Carrier * Czech Post DHL FedEx Express Global4PL Interoffice Local C…" at bounding box center [186, 237] width 323 height 15
click at [50, 239] on input "Czech Post" at bounding box center [78, 235] width 89 height 9
click at [54, 299] on span "Santa Fe" at bounding box center [77, 299] width 103 height 8
type input "Santa Fe"
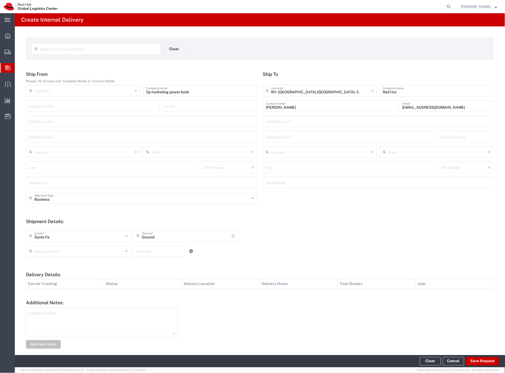
type input "LTL"
click at [64, 232] on input "Santa Fe" at bounding box center [78, 235] width 89 height 9
click at [55, 299] on span "Local Carrier" at bounding box center [77, 299] width 103 height 8
type input "Local Carrier"
type input "Local_Ground"
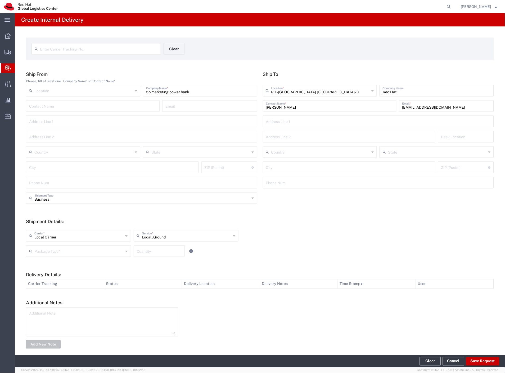
click at [92, 252] on input "text" at bounding box center [78, 250] width 89 height 9
click at [65, 295] on span "Your Packaging" at bounding box center [77, 297] width 103 height 8
type input "Your Packaging"
click at [152, 251] on input "number" at bounding box center [159, 250] width 45 height 9
type input "4"
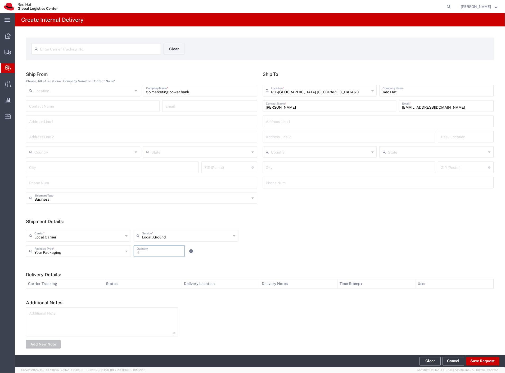
drag, startPoint x: 255, startPoint y: 252, endPoint x: 258, endPoint y: 254, distance: 3.2
click at [255, 252] on div "Your Packaging Package Type * Case(s) Envelope PAK Skid(s) Your Packaging 4 Qua…" at bounding box center [186, 252] width 323 height 15
click at [471, 363] on button "Save Request" at bounding box center [482, 361] width 33 height 8
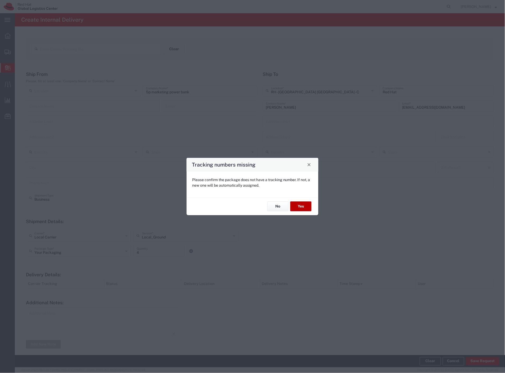
click at [295, 208] on button "Yes" at bounding box center [300, 207] width 21 height 10
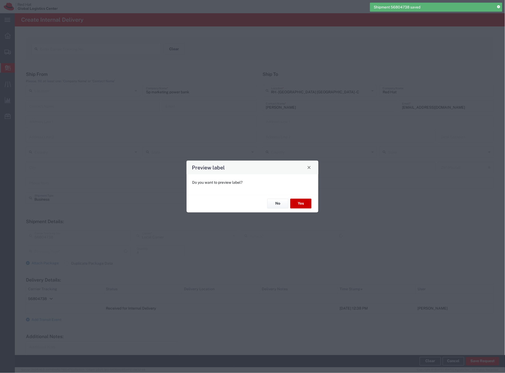
type input "Local_Ground"
type input "Your Packaging"
click at [275, 204] on button "No" at bounding box center [277, 204] width 21 height 10
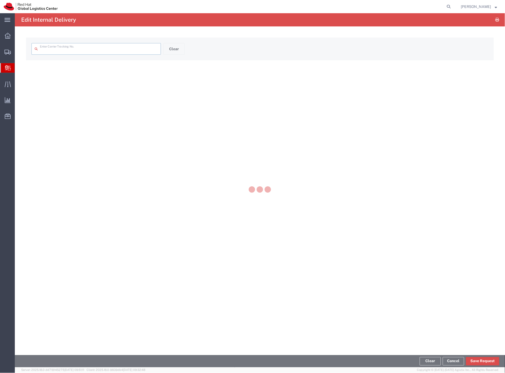
type input "56804738"
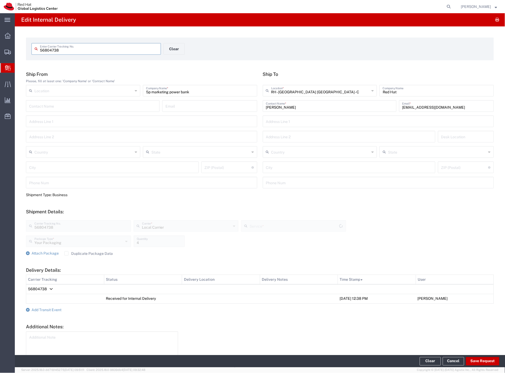
type input "Local_Ground"
click at [55, 308] on span "Add Transit Event" at bounding box center [46, 310] width 30 height 4
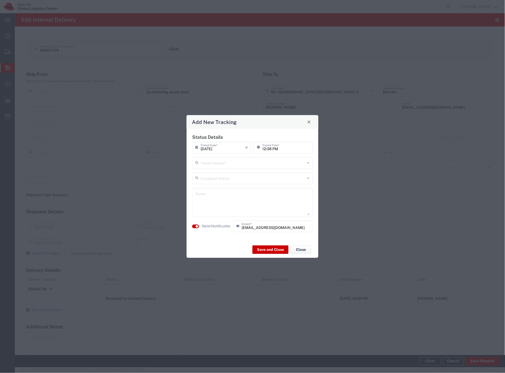
click at [218, 164] on input "text" at bounding box center [253, 162] width 105 height 9
click at [217, 174] on span "Delivery Confirmation" at bounding box center [253, 174] width 120 height 8
type input "Delivery Confirmation"
click at [222, 205] on textarea at bounding box center [252, 202] width 114 height 26
type textarea "fulfillment"
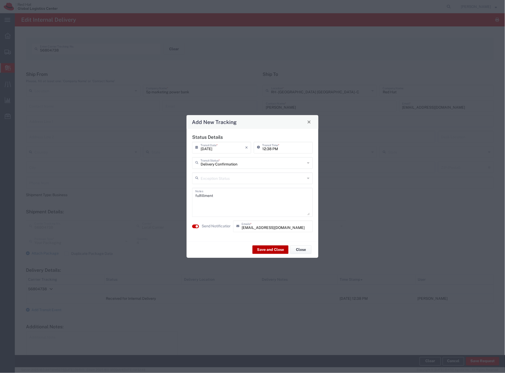
click at [267, 248] on button "Save and Close" at bounding box center [270, 250] width 36 height 8
